Goal: Transaction & Acquisition: Purchase product/service

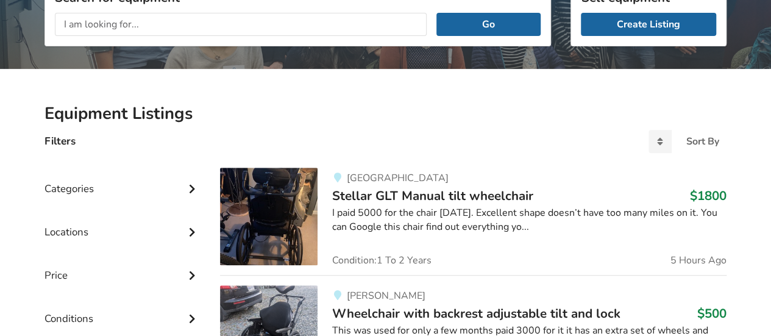
scroll to position [63, 0]
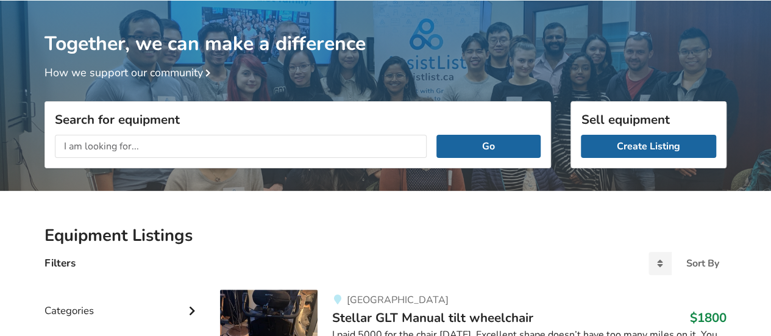
click at [188, 149] on input "text" at bounding box center [241, 146] width 372 height 23
type input "power chair"
click at [437, 135] on button "Go" at bounding box center [489, 146] width 104 height 23
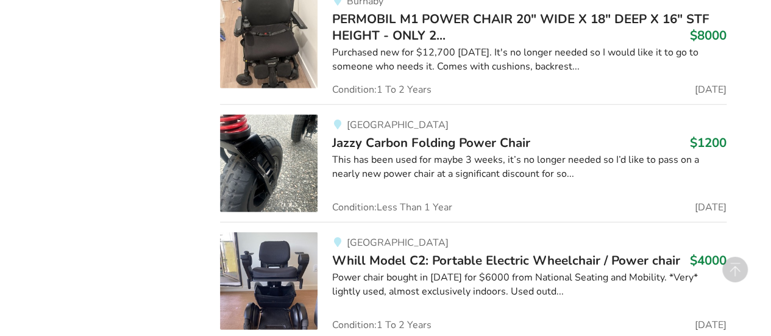
scroll to position [1527, 0]
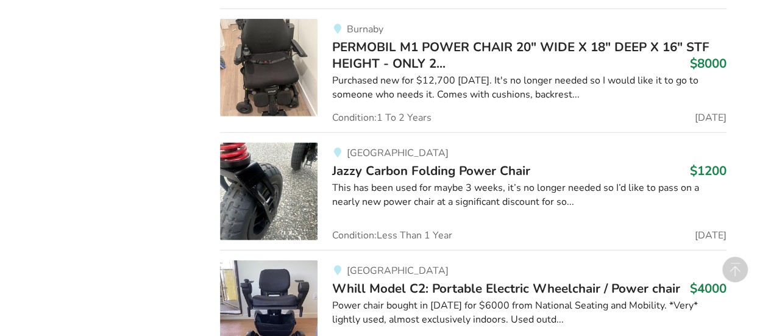
click at [456, 162] on span "Jazzy Carbon Folding Power Chair" at bounding box center [431, 170] width 198 height 17
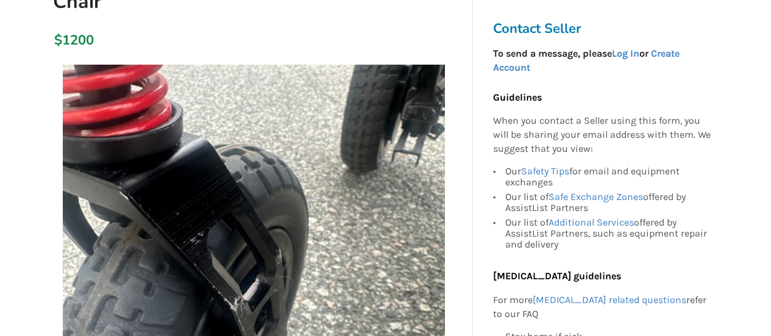
scroll to position [427, 0]
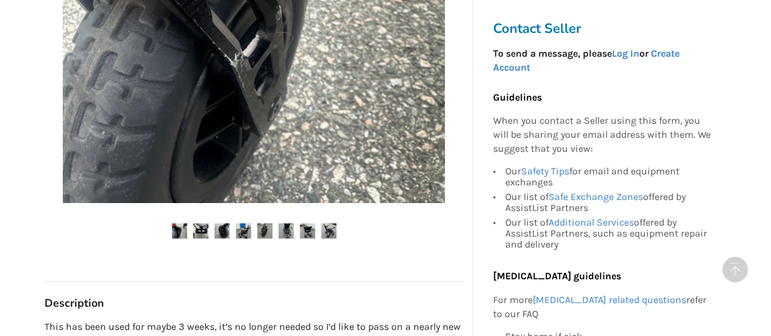
click at [246, 228] on img at bounding box center [243, 230] width 15 height 15
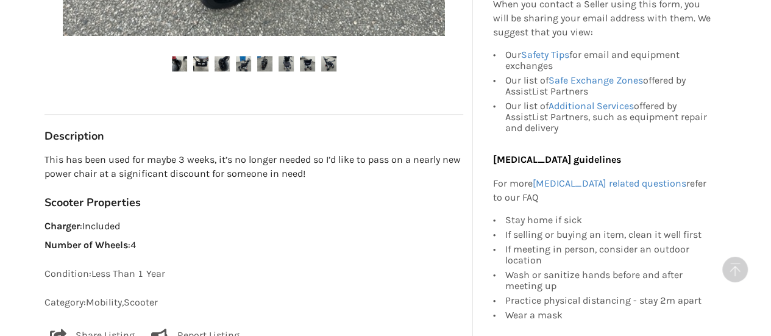
scroll to position [671, 0]
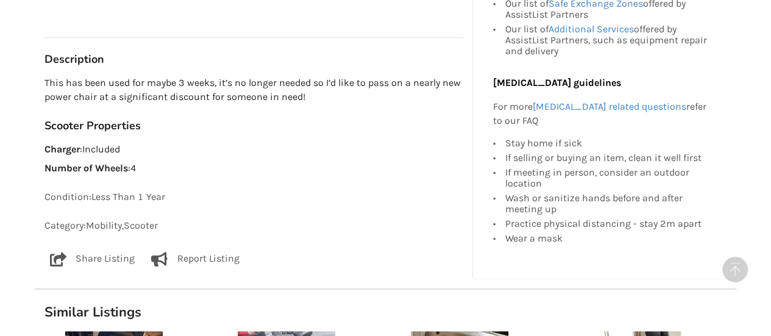
click at [640, 158] on div "If selling or buying an item, clean it well first" at bounding box center [608, 157] width 206 height 15
